Goal: Navigation & Orientation: Find specific page/section

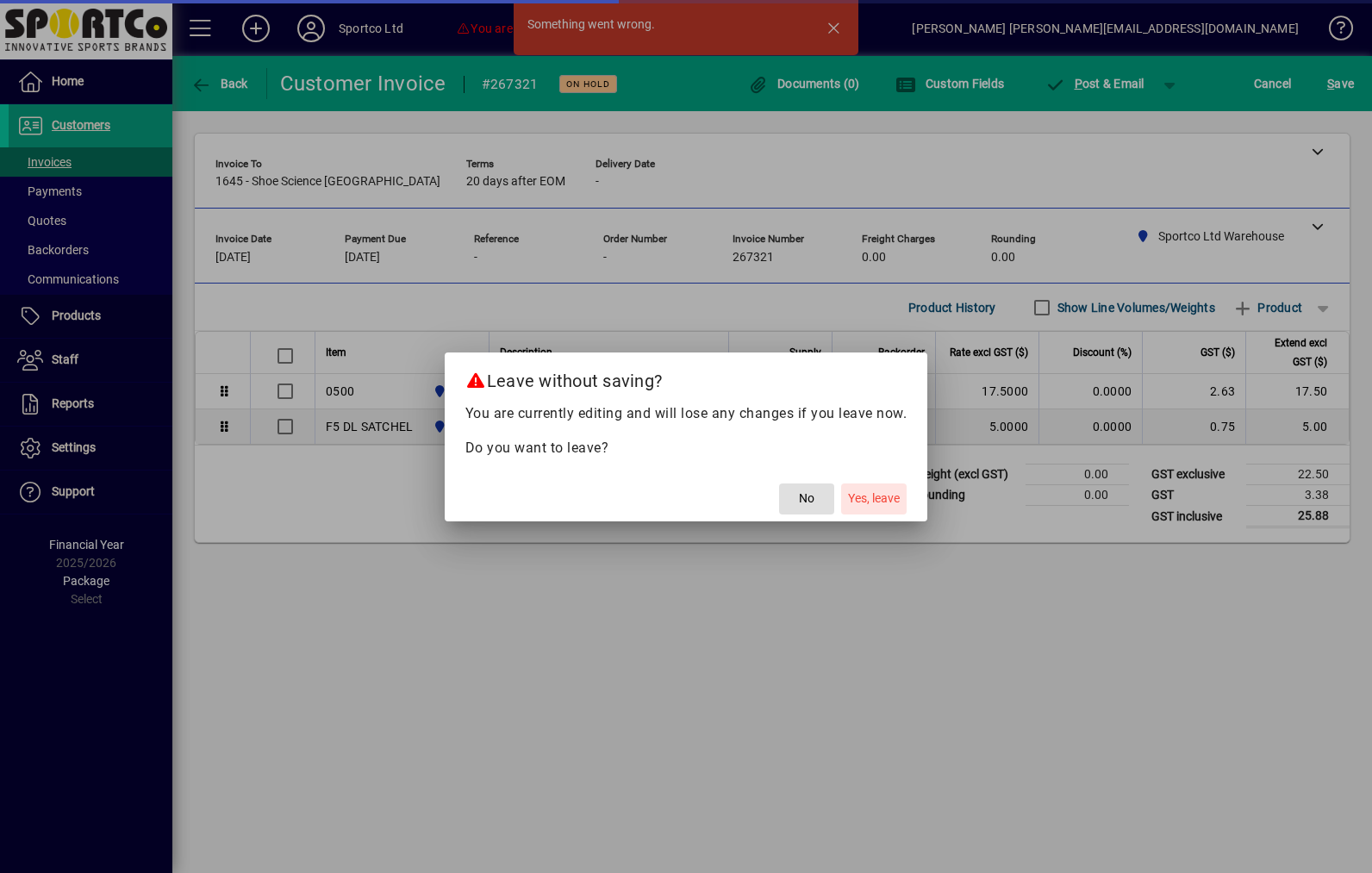
click at [884, 512] on span "button" at bounding box center [873, 498] width 66 height 41
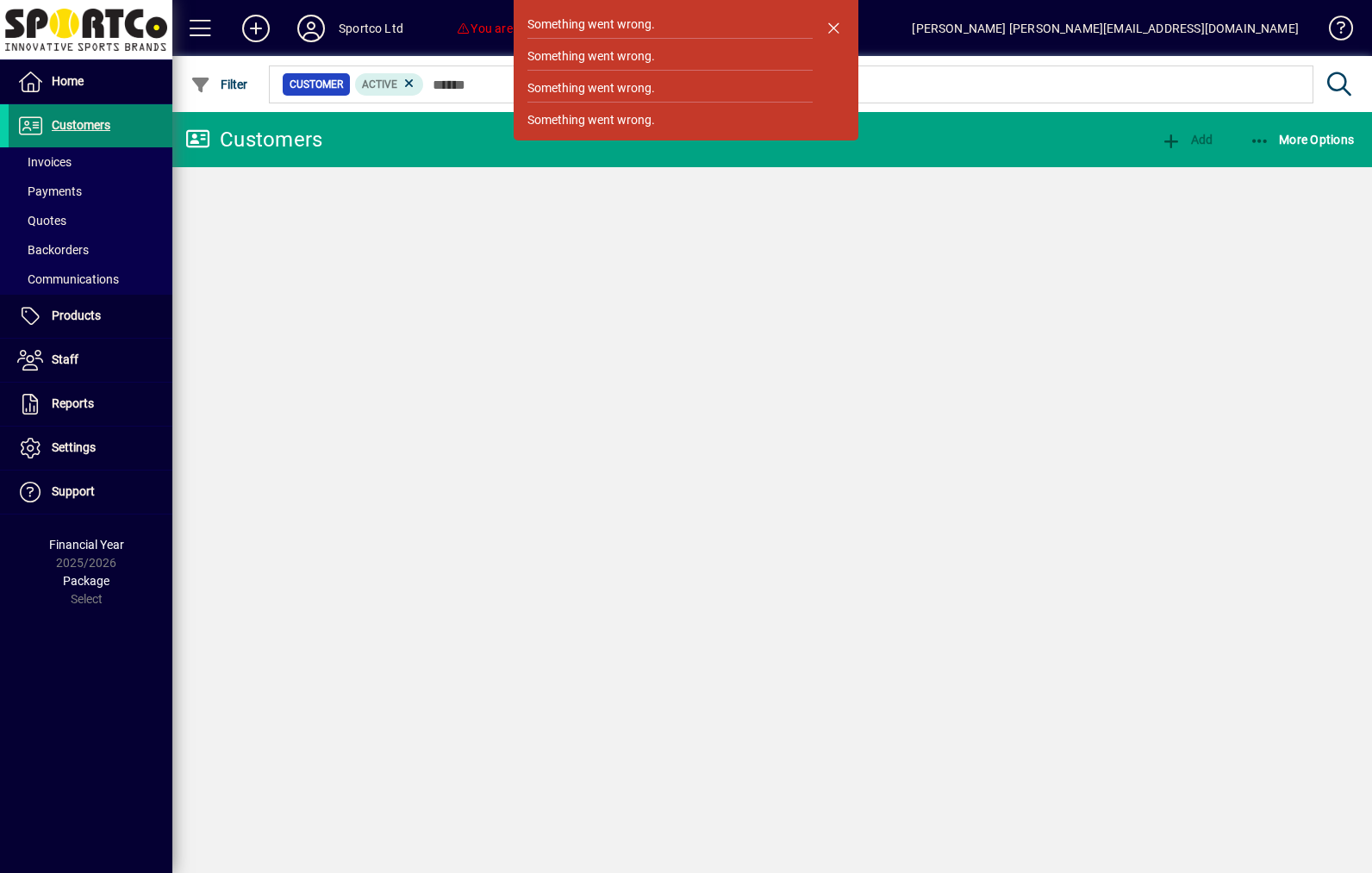
click at [95, 115] on span "Customers" at bounding box center [59, 126] width 102 height 21
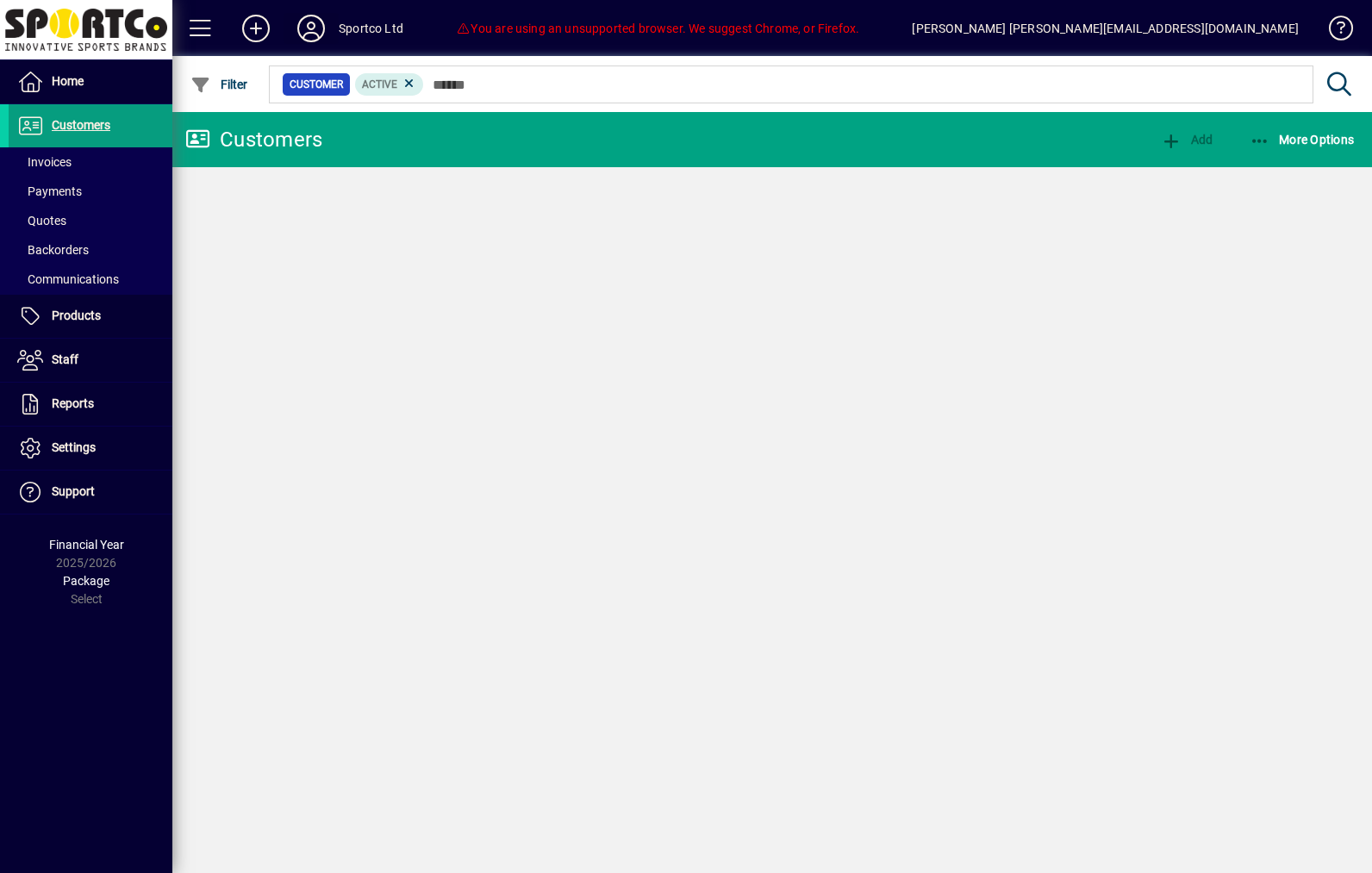
click at [293, 30] on span at bounding box center [311, 28] width 55 height 41
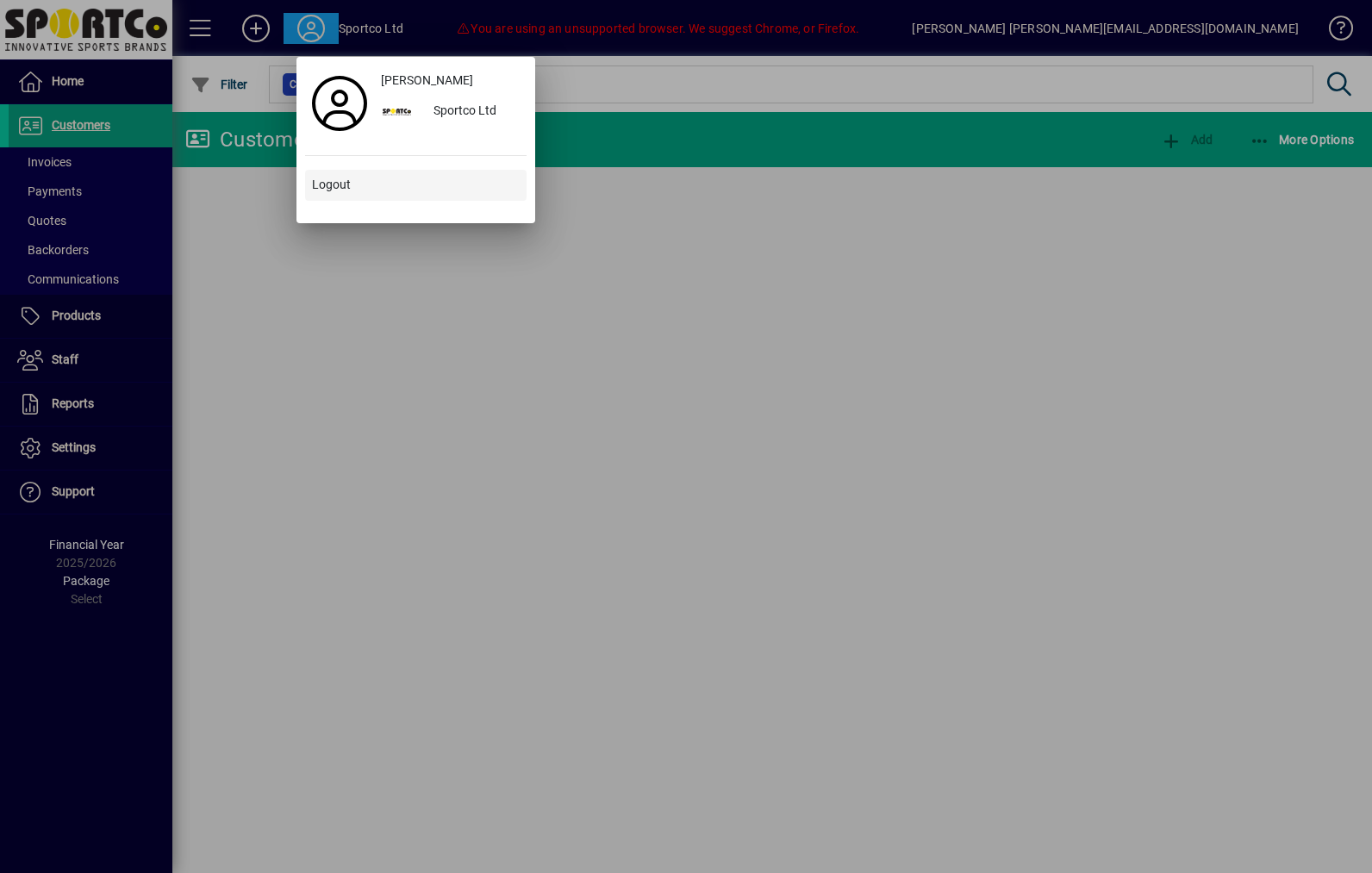
click at [368, 172] on span at bounding box center [416, 185] width 221 height 41
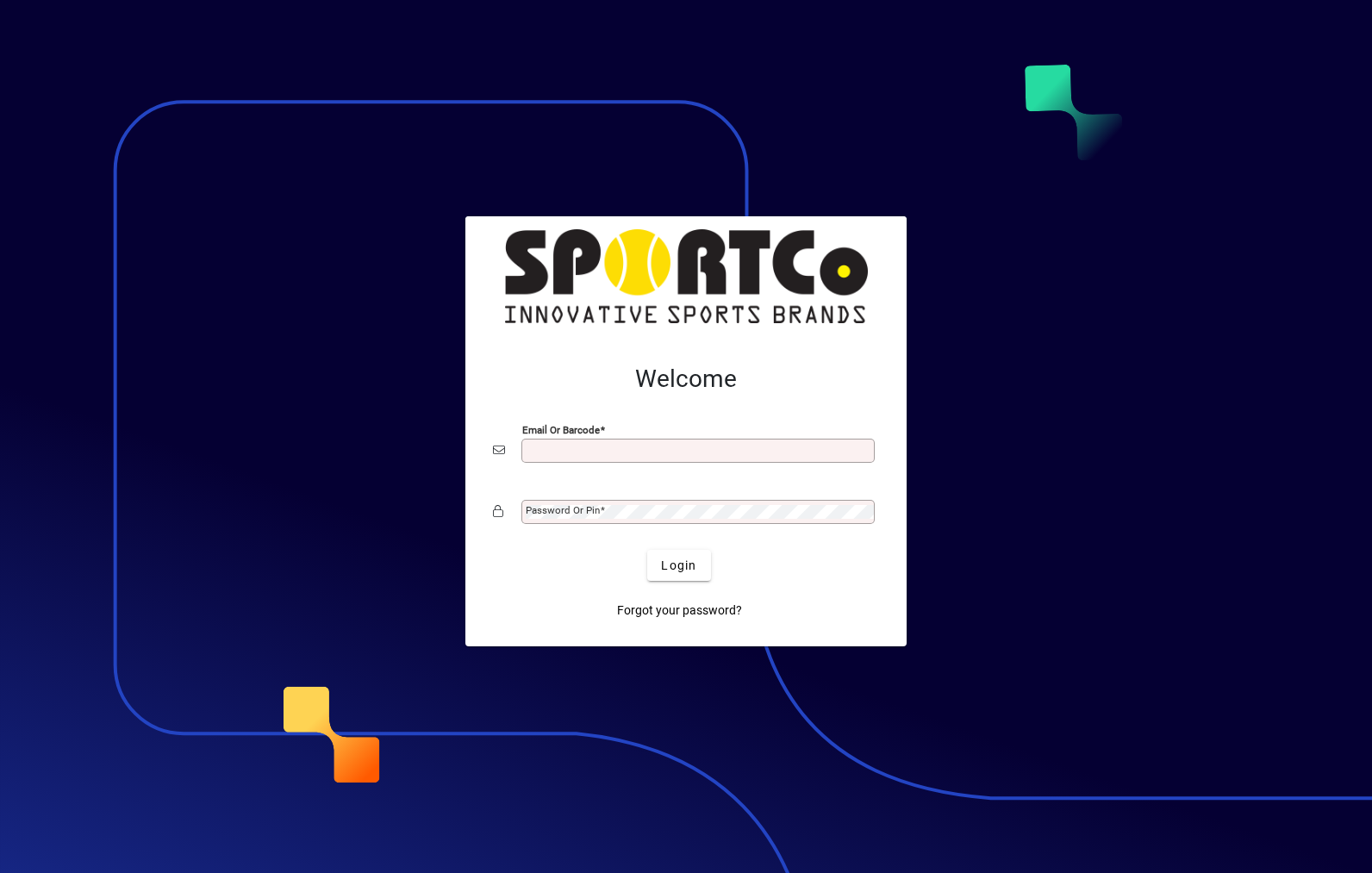
scroll to position [223, 0]
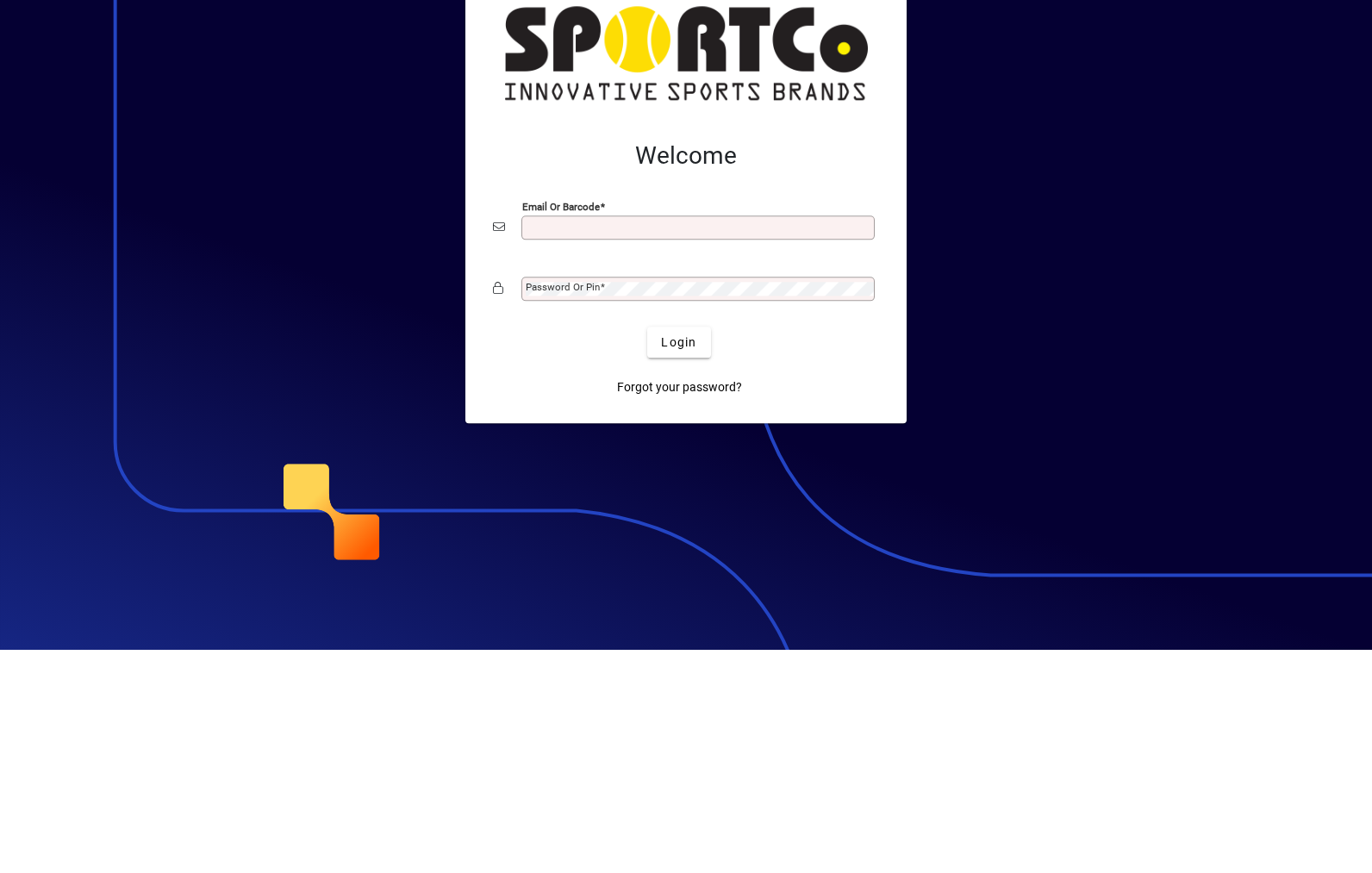
type input "**********"
click at [679, 550] on button "Login" at bounding box center [679, 565] width 63 height 31
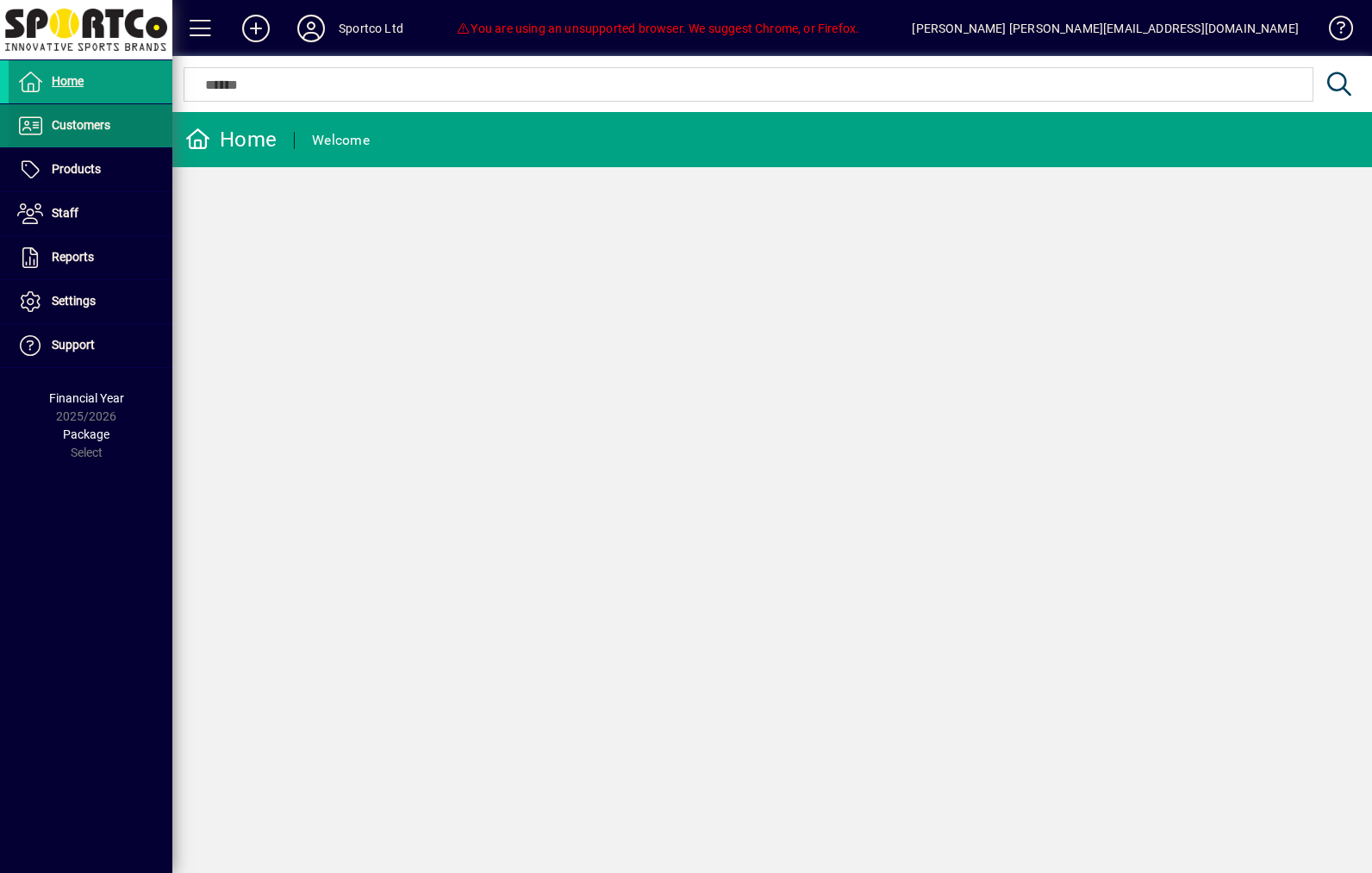
click at [76, 133] on span "Customers" at bounding box center [59, 126] width 102 height 21
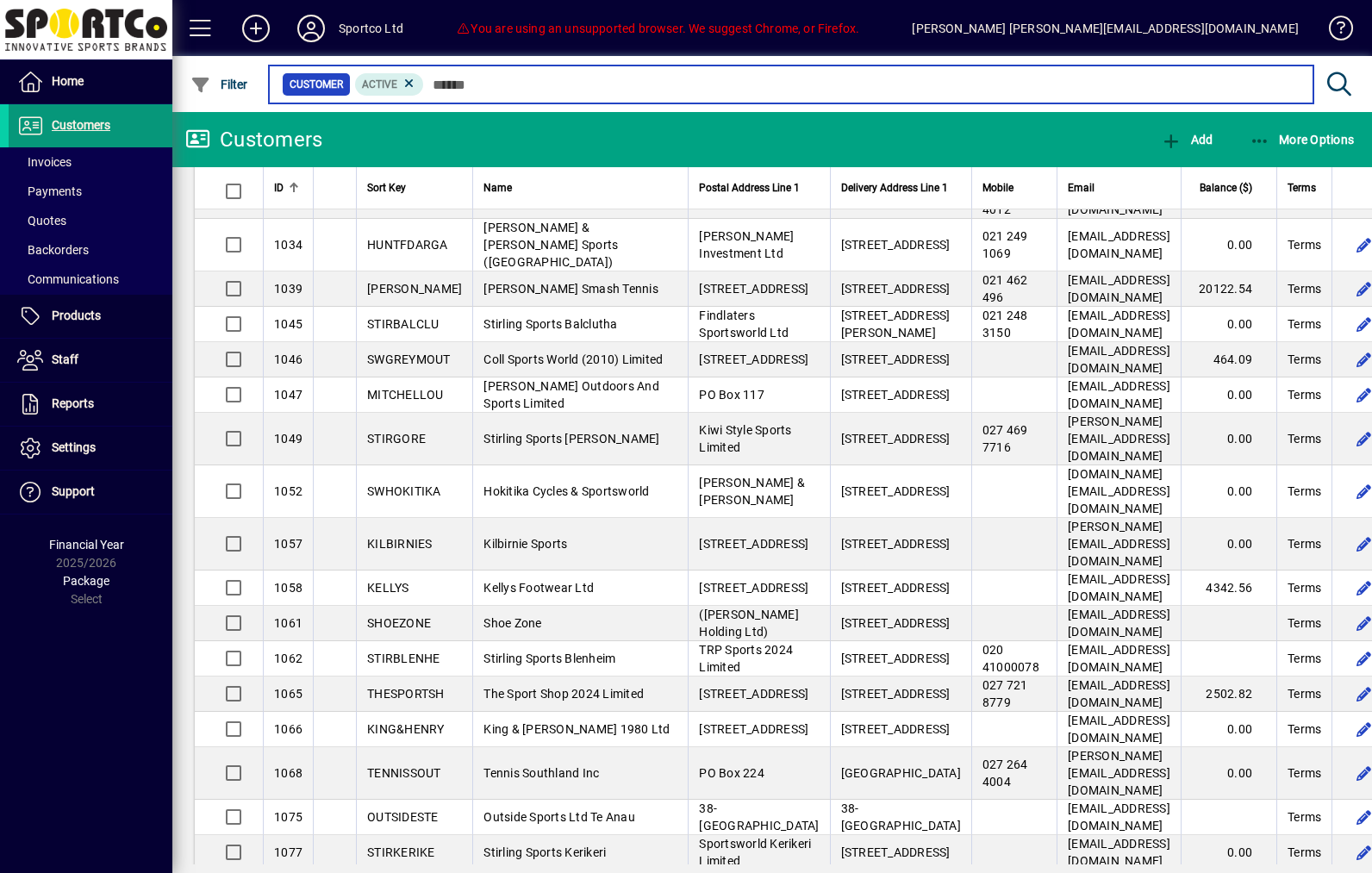
scroll to position [685, 0]
